Goal: Check status: Check status

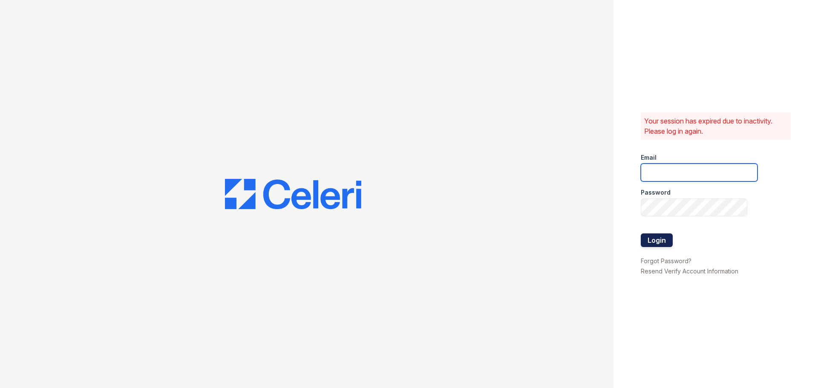
type input "renewwhitemarsh@trinity-pm.com"
click at [656, 241] on button "Login" at bounding box center [656, 240] width 32 height 14
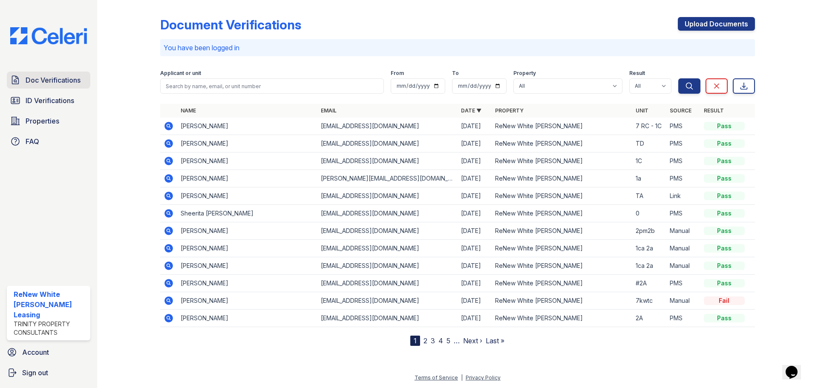
click at [30, 81] on span "Doc Verifications" at bounding box center [53, 80] width 55 height 10
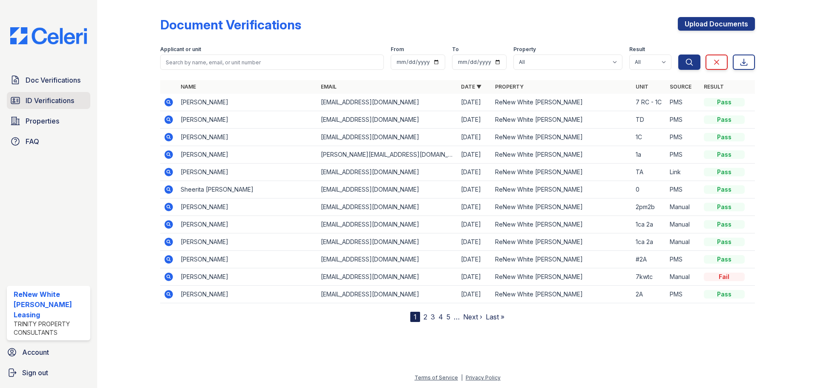
click at [34, 103] on span "ID Verifications" at bounding box center [50, 100] width 49 height 10
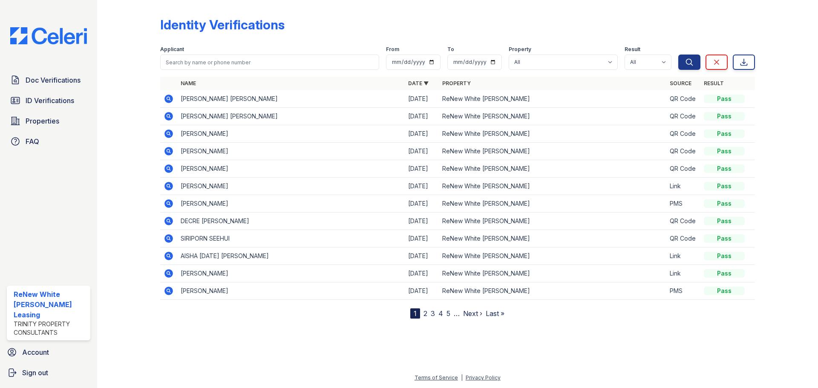
drag, startPoint x: 294, startPoint y: 98, endPoint x: 229, endPoint y: 95, distance: 64.8
click at [229, 95] on td "[PERSON_NAME] [PERSON_NAME]" at bounding box center [290, 98] width 227 height 17
copy td "[PERSON_NAME]"
